Goal: Check status: Check status

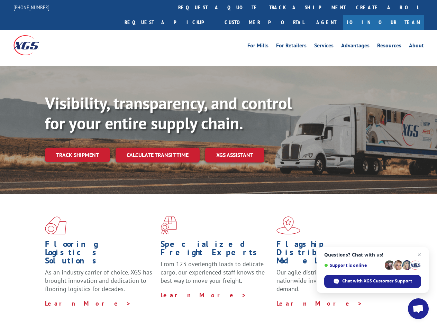
click at [218, 163] on div "Visibility, transparency, and control for your entire supply chain. Track shipm…" at bounding box center [241, 141] width 392 height 96
click at [264, 7] on link "track a shipment" at bounding box center [307, 7] width 87 height 15
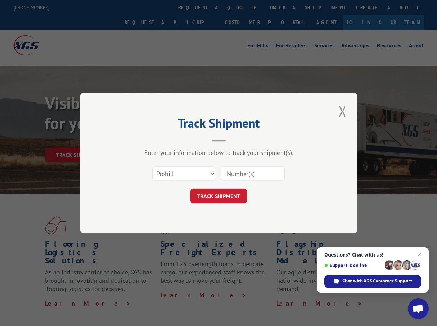
click at [241, 7] on div "Track Shipment Enter your information below to track your shipment(s). Select c…" at bounding box center [218, 163] width 437 height 326
click at [285, 7] on div "Track Shipment Enter your information below to track your shipment(s). Select c…" at bounding box center [218, 163] width 437 height 326
click at [77, 140] on div "Track Shipment Enter your information below to track your shipment(s). Select c…" at bounding box center [218, 163] width 437 height 326
click at [157, 140] on header "Track Shipment" at bounding box center [218, 130] width 207 height 24
click at [235, 140] on header "Track Shipment" at bounding box center [218, 130] width 207 height 24
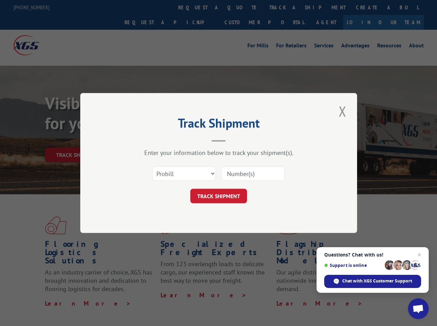
click at [418, 309] on span "Open chat" at bounding box center [417, 310] width 11 height 10
